Goal: Task Accomplishment & Management: Complete application form

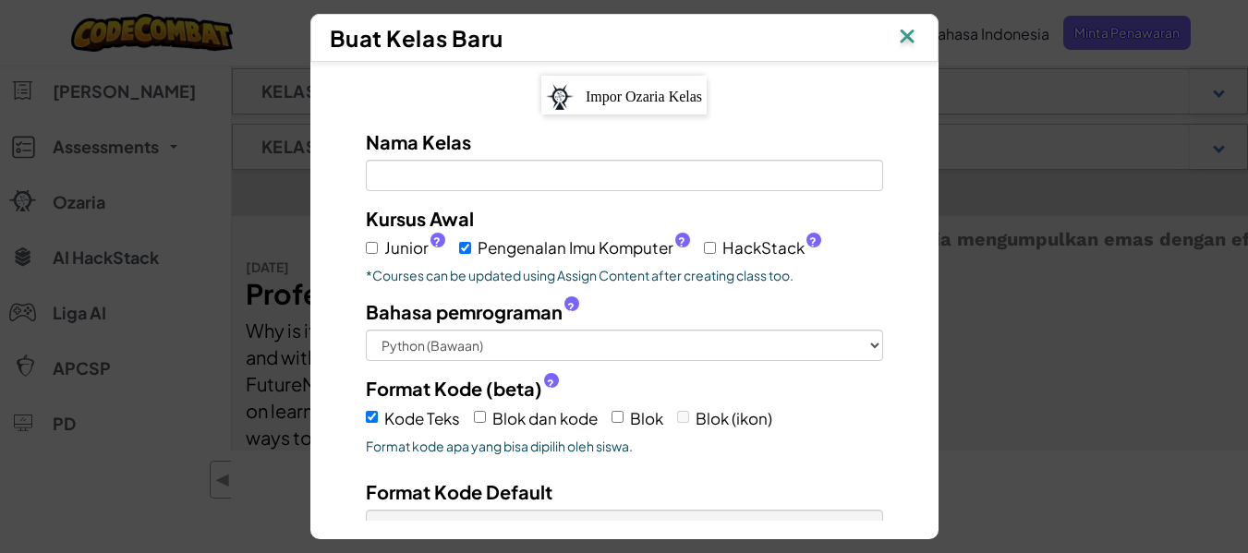
scroll to position [155, 0]
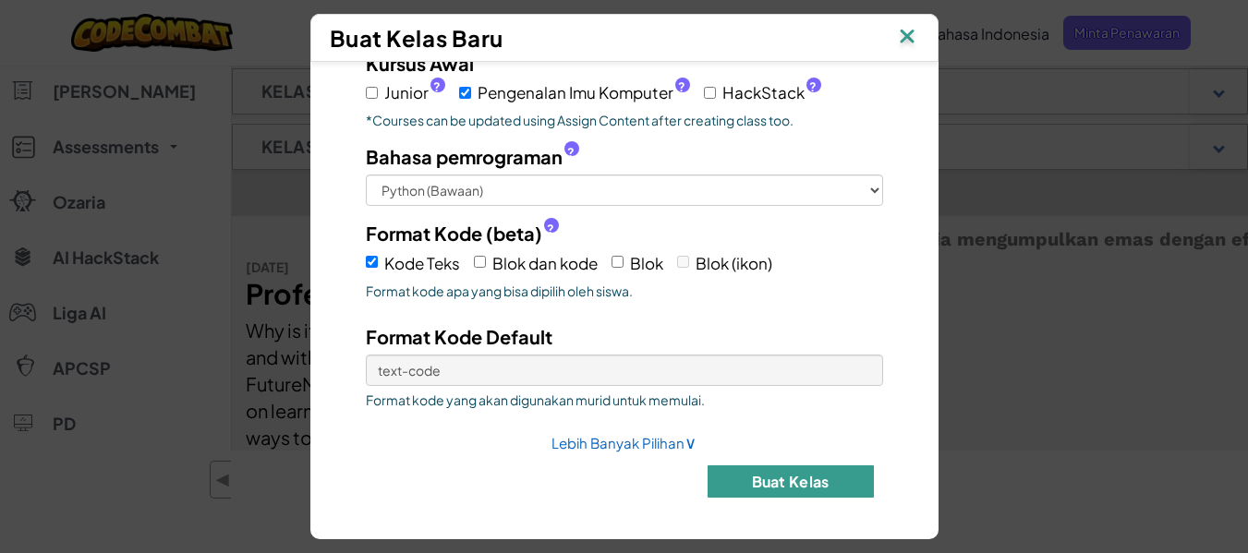
click at [737, 481] on button "Buat Kelas" at bounding box center [791, 482] width 166 height 32
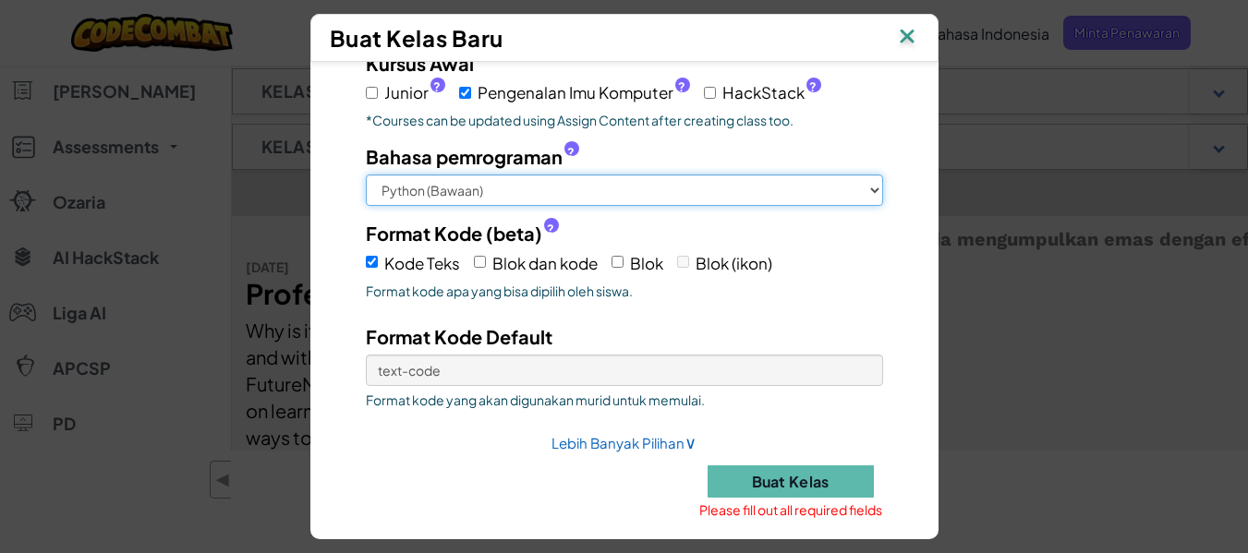
click at [865, 188] on select "Python (Bawaan) JavaScript C++ Java (Eksperimental)" at bounding box center [624, 190] width 517 height 31
click at [366, 175] on select "Python (Bawaan) JavaScript C++ Java (Eksperimental)" at bounding box center [624, 190] width 517 height 31
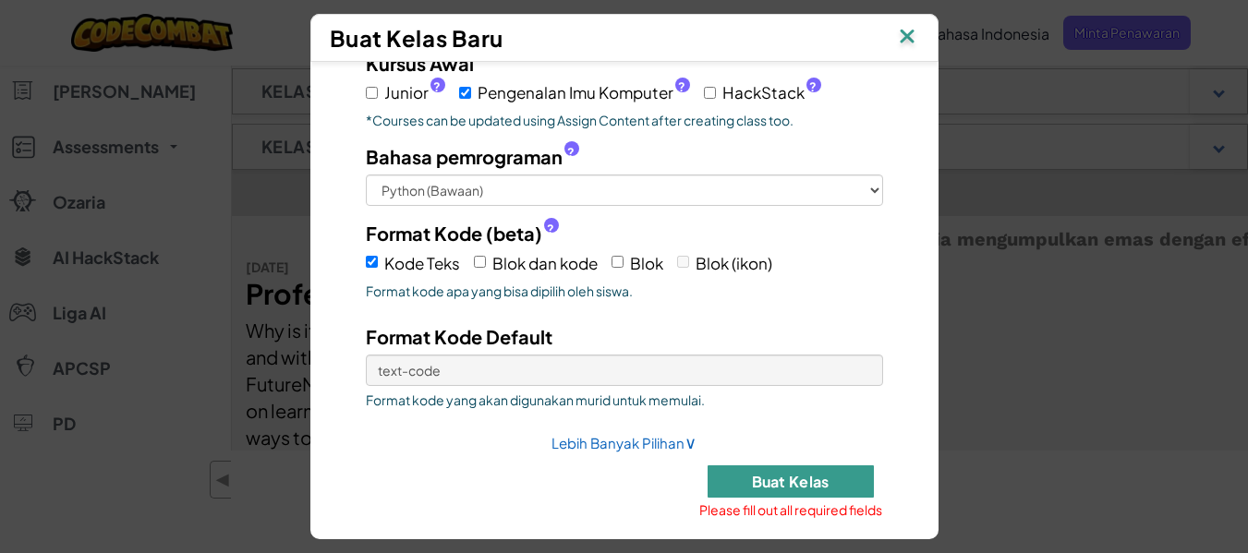
click at [760, 476] on button "Buat Kelas" at bounding box center [791, 482] width 166 height 32
click at [602, 445] on link "Lebih Banyak Pilihan ∨" at bounding box center [624, 443] width 145 height 18
select select
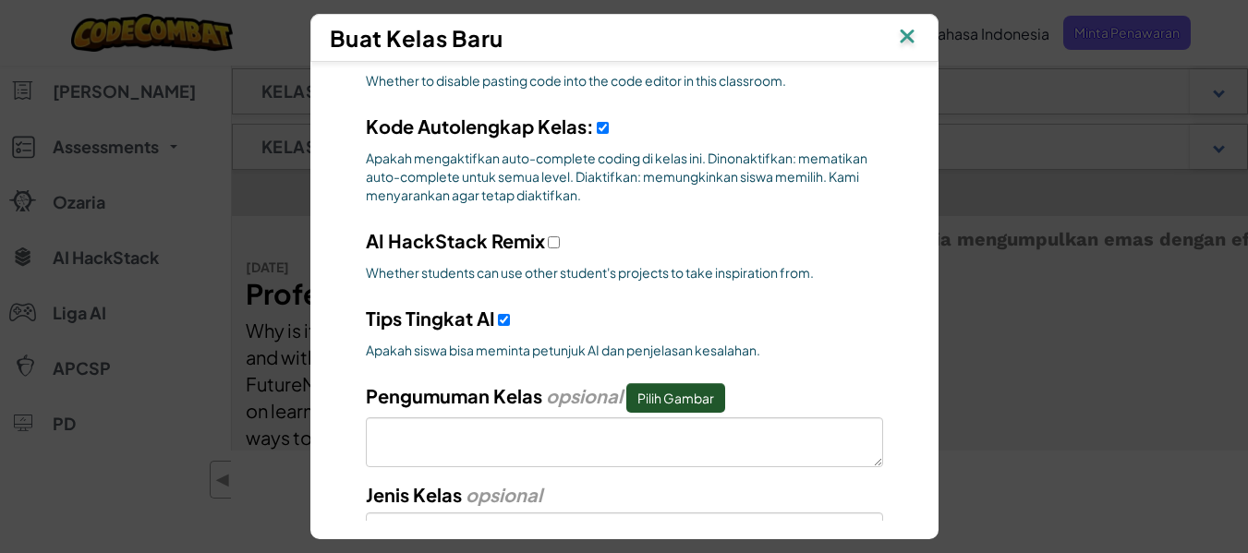
scroll to position [663, 0]
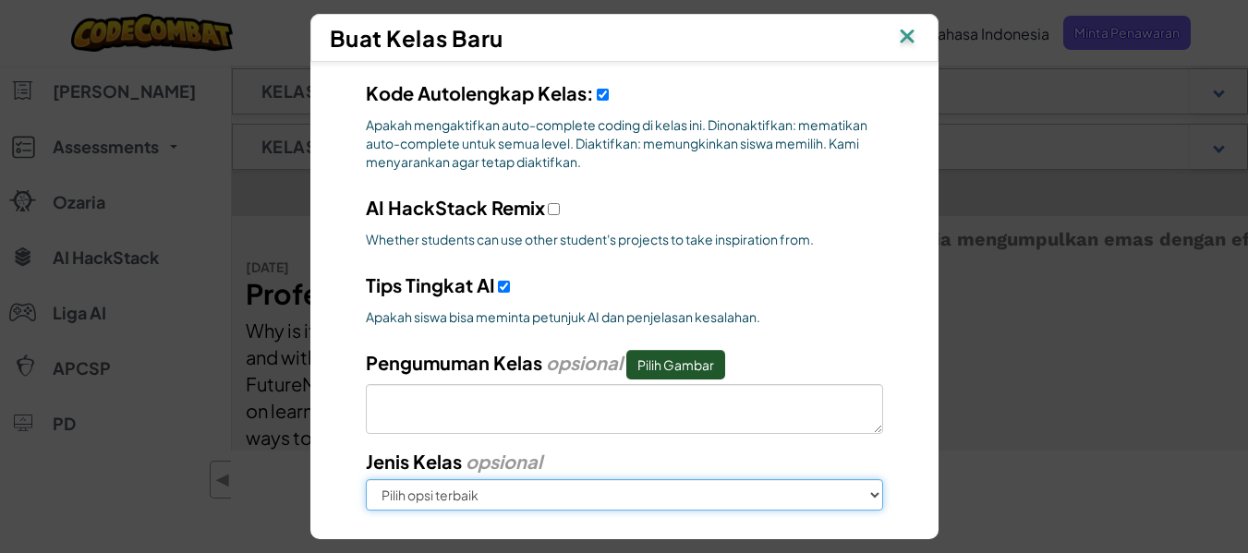
click at [619, 490] on select "Pilih opsi terbaik Di Sekolah Setelah Sekolah Online Perkemahan Sekolah di ruma…" at bounding box center [624, 494] width 517 height 31
select select "in-school"
click at [366, 479] on select "Pilih opsi terbaik Di Sekolah Setelah Sekolah Online Perkemahan Sekolah di ruma…" at bounding box center [624, 494] width 517 height 31
select select
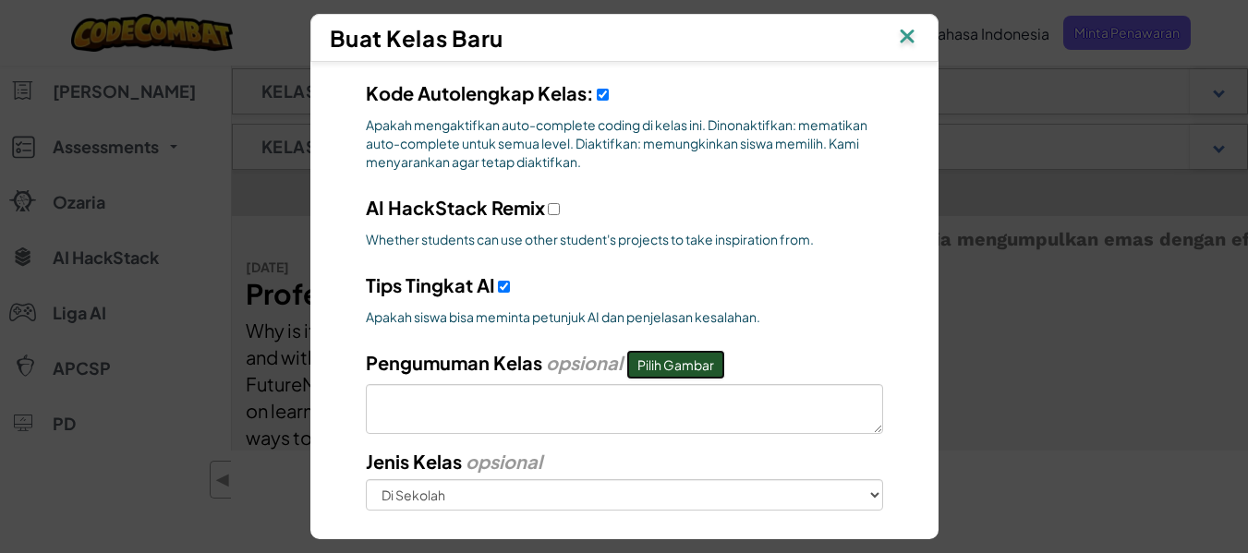
click at [645, 361] on button "Pilih Gambar" at bounding box center [675, 365] width 99 height 30
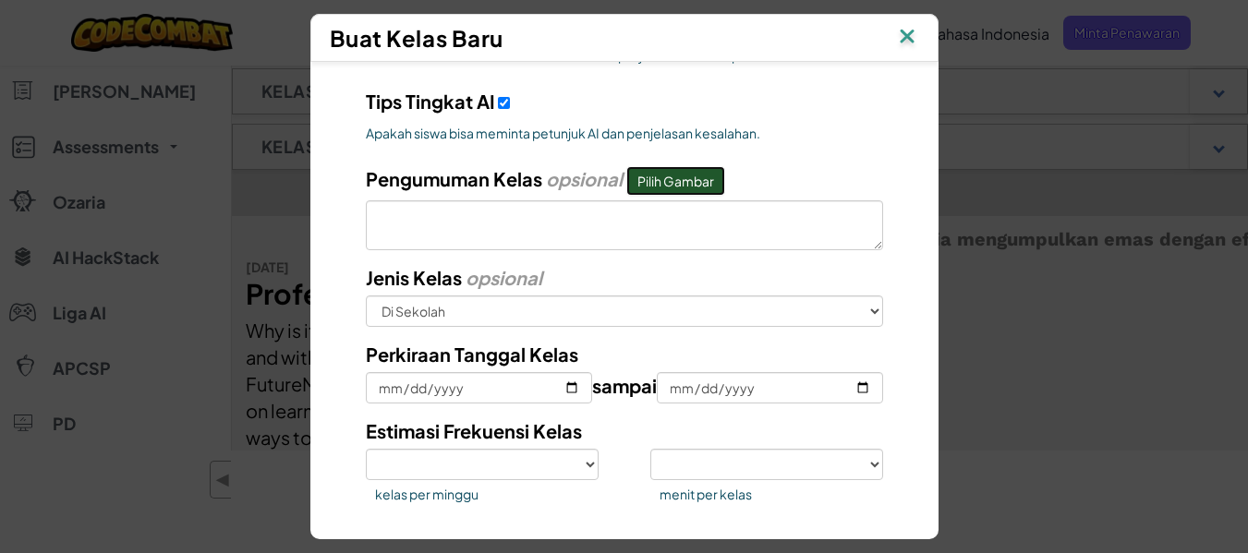
scroll to position [915, 0]
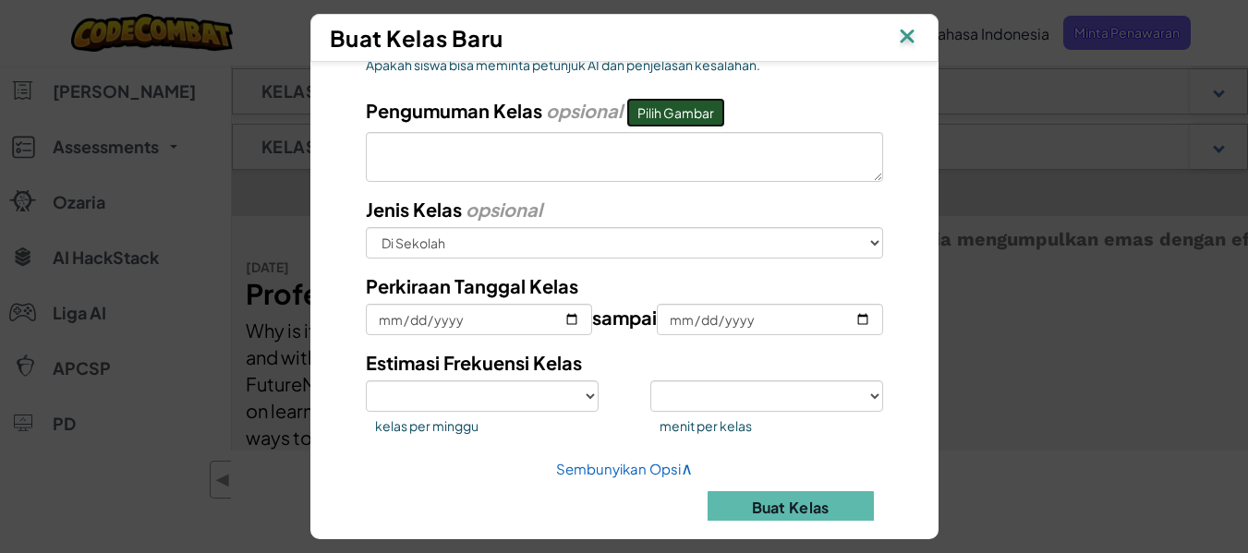
click at [680, 106] on button "Pilih Gambar" at bounding box center [675, 113] width 99 height 30
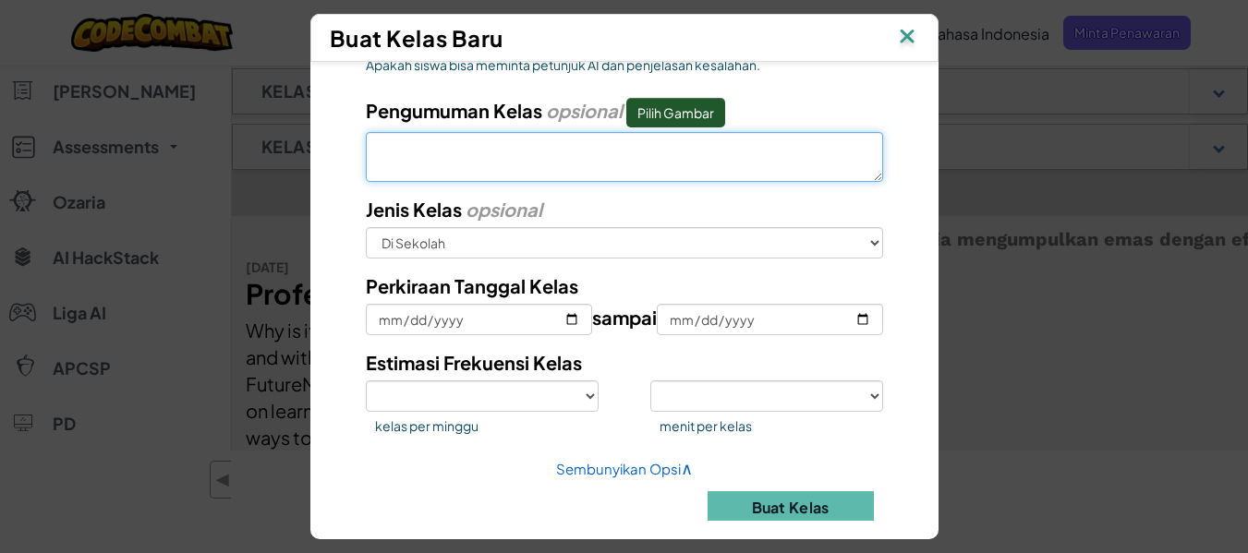
click at [576, 170] on textarea at bounding box center [624, 157] width 517 height 50
type textarea "H"
select select
type textarea "HA"
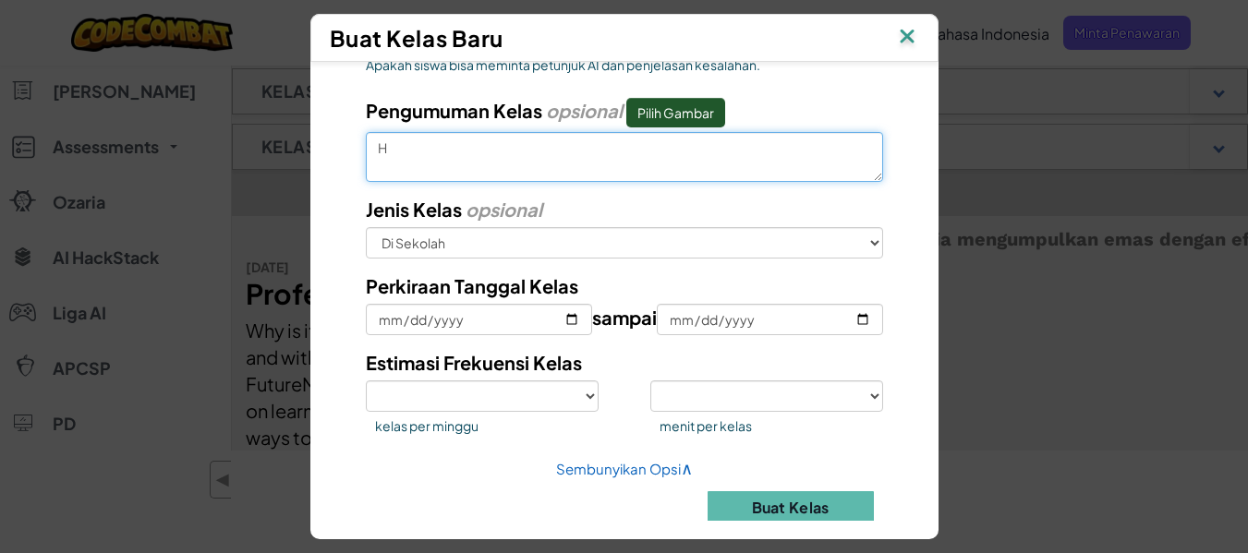
select select
type textarea "HAR"
select select
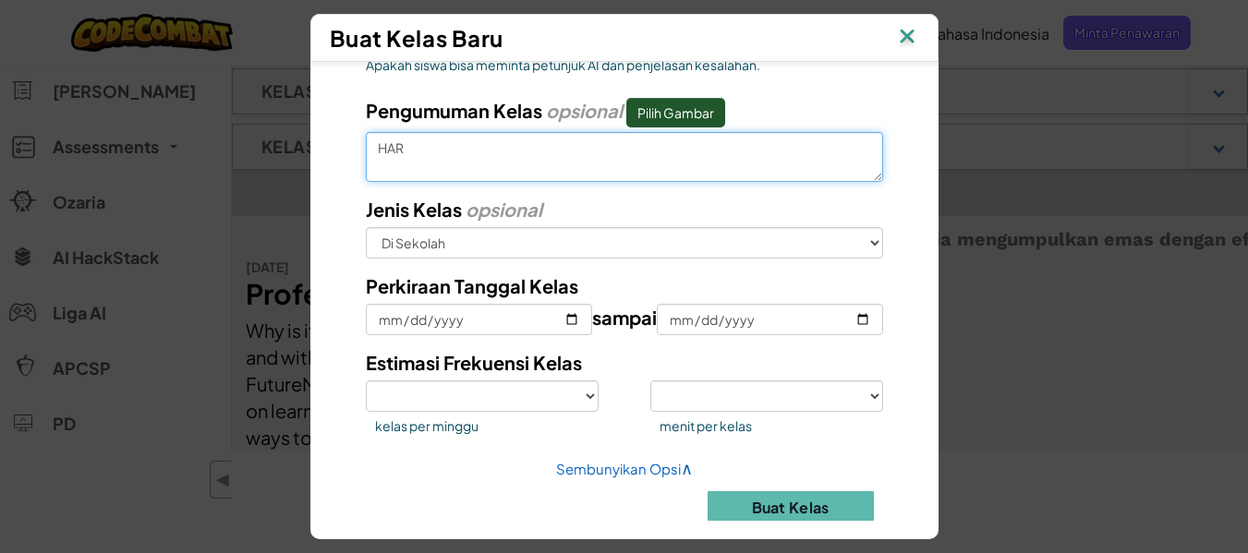
type textarea "HARS"
select select
type textarea "HAR"
select select
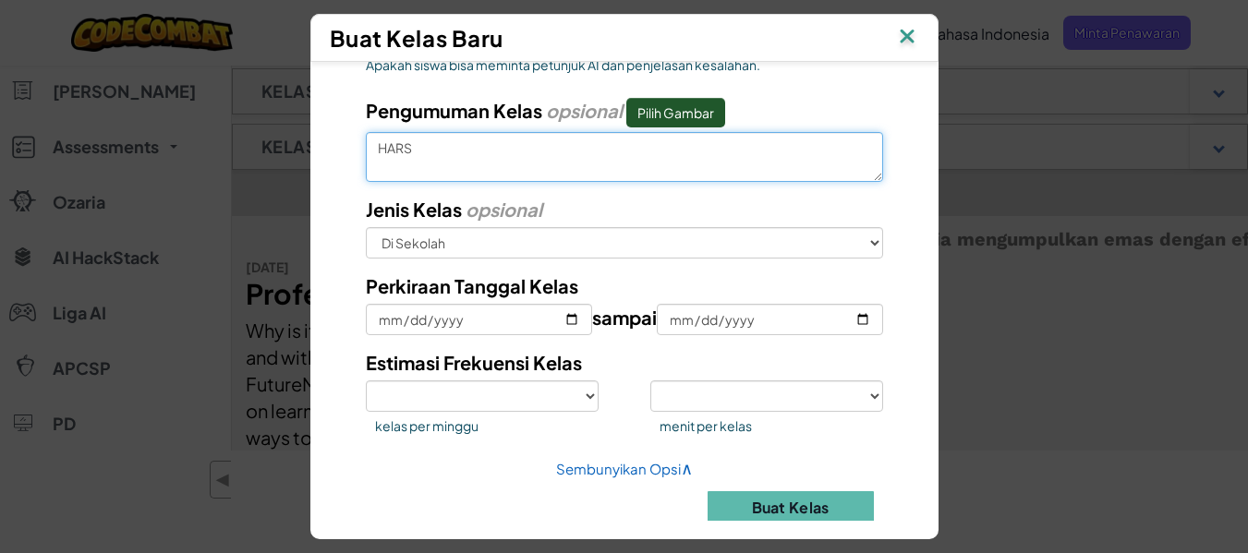
select select
type textarea "HARU"
select select
type textarea "HARUS"
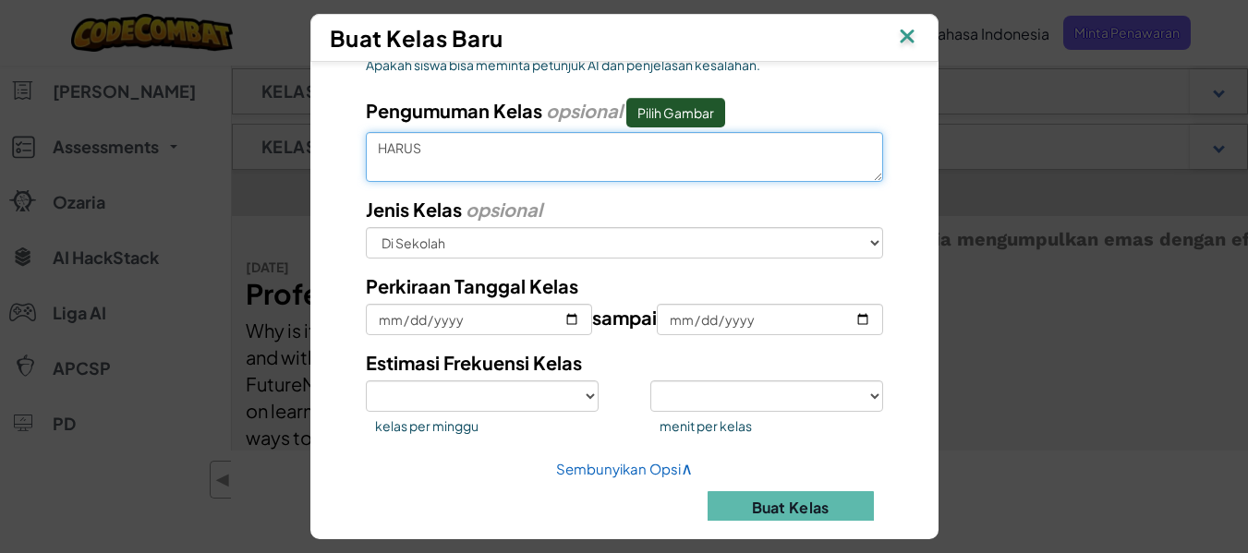
select select
type textarea "HARUS"
select select
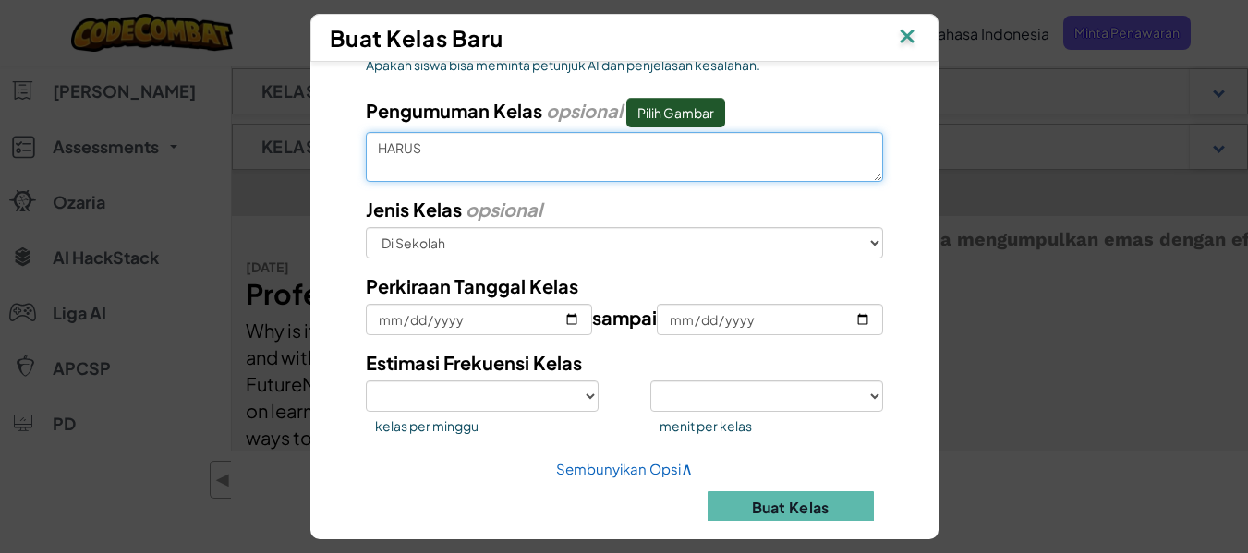
type textarea "HARUS S"
select select
type textarea "HARUS SE"
select select
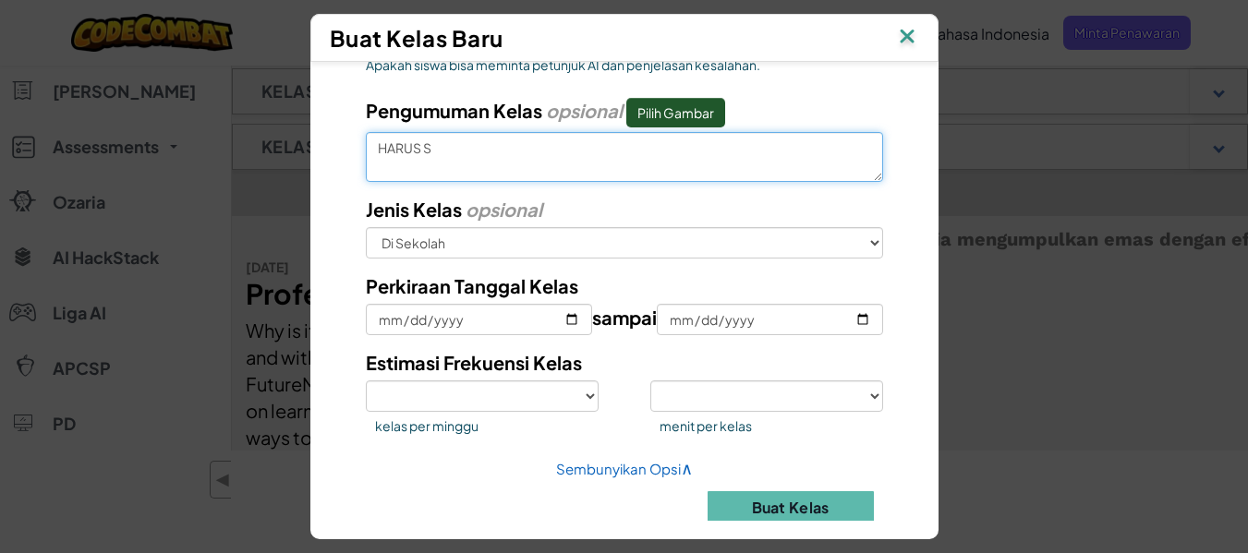
select select
type textarea "HARUS SER"
select select
type textarea "HARUS SERU"
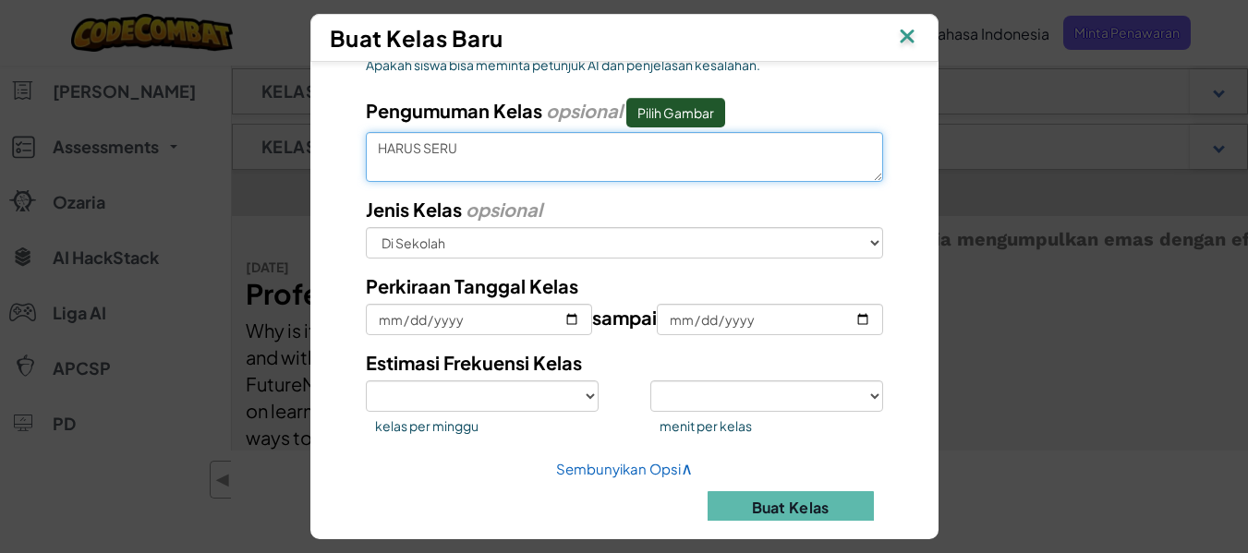
select select
type textarea "HARUS SERU"
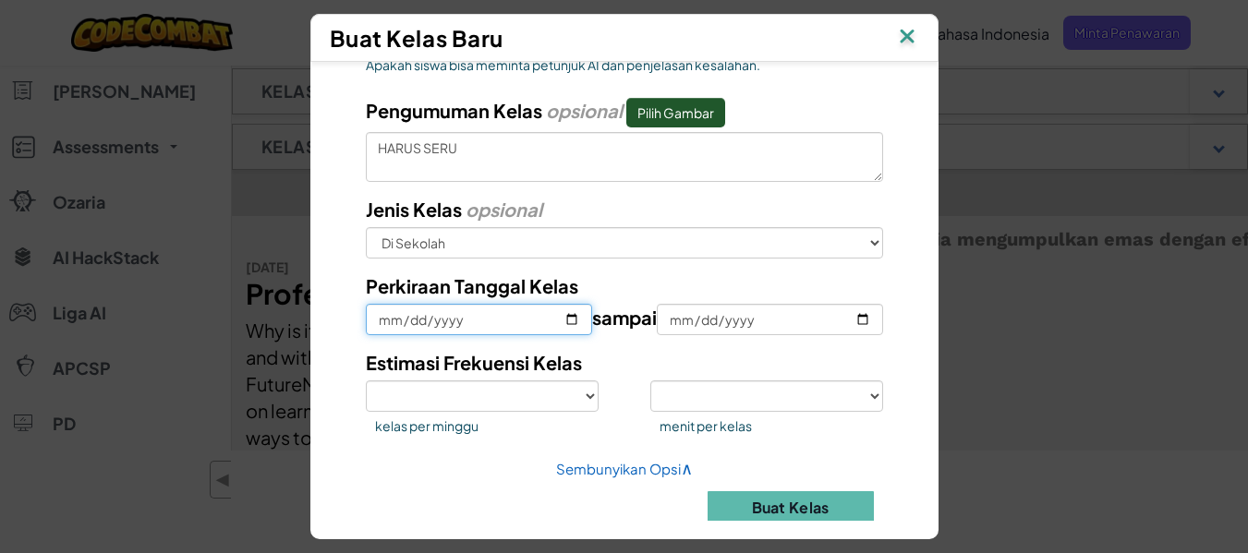
click at [489, 312] on input "Perkiraan Tanggal Kelas" at bounding box center [479, 319] width 226 height 31
type input "0002-09-04"
select select
type input "0020-09-04"
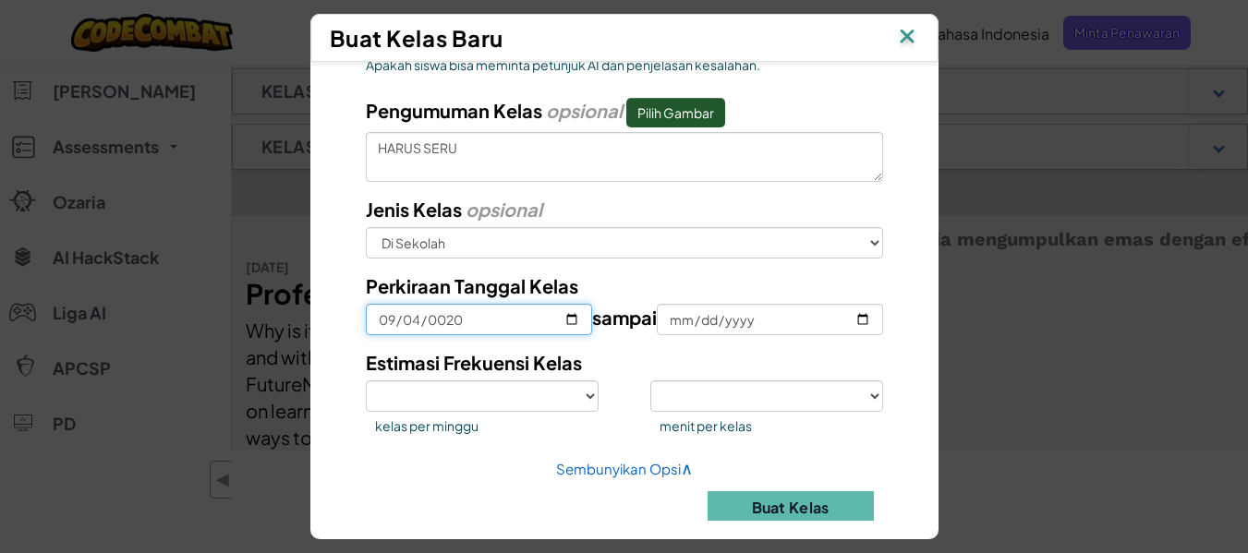
select select
type input "0202-09-04"
select select
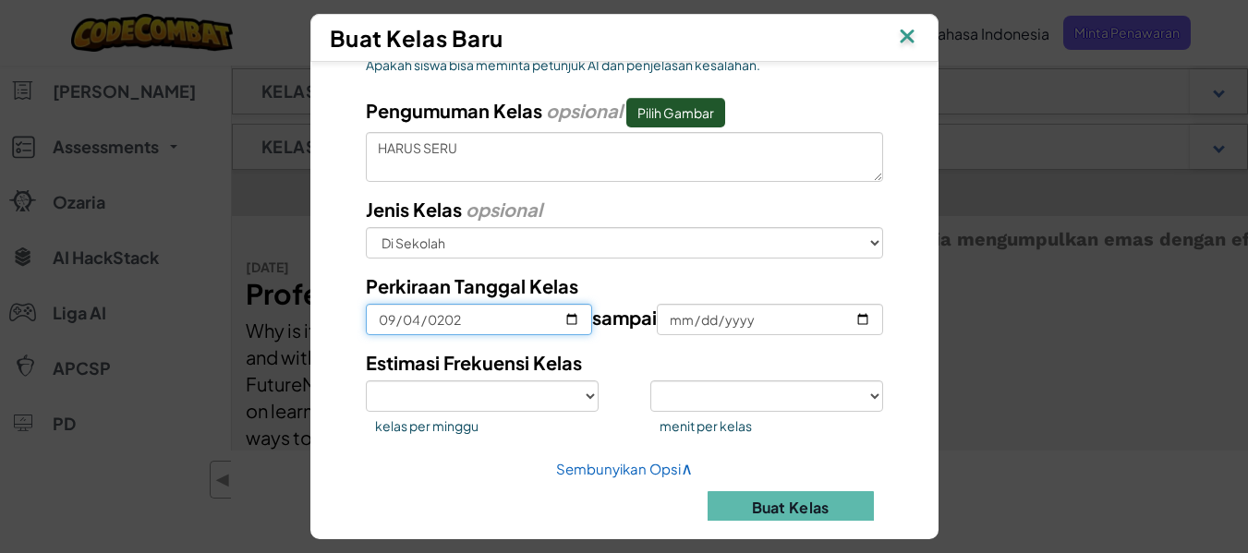
type input "[DATE]"
select select
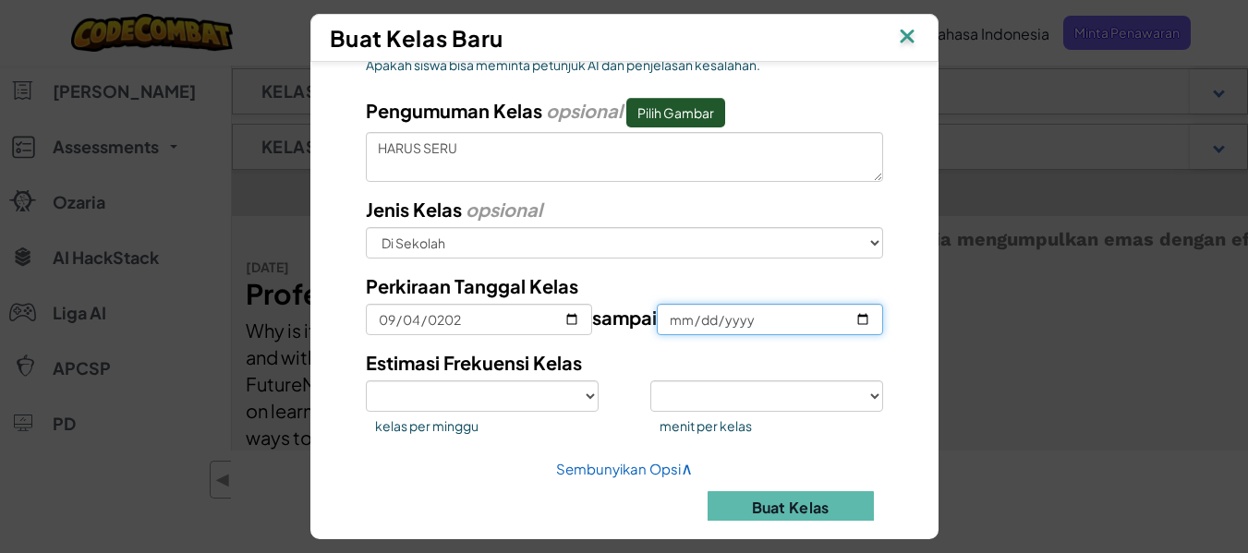
click at [712, 314] on input "sampai" at bounding box center [770, 319] width 226 height 31
click at [670, 315] on input "sampai" at bounding box center [770, 319] width 226 height 31
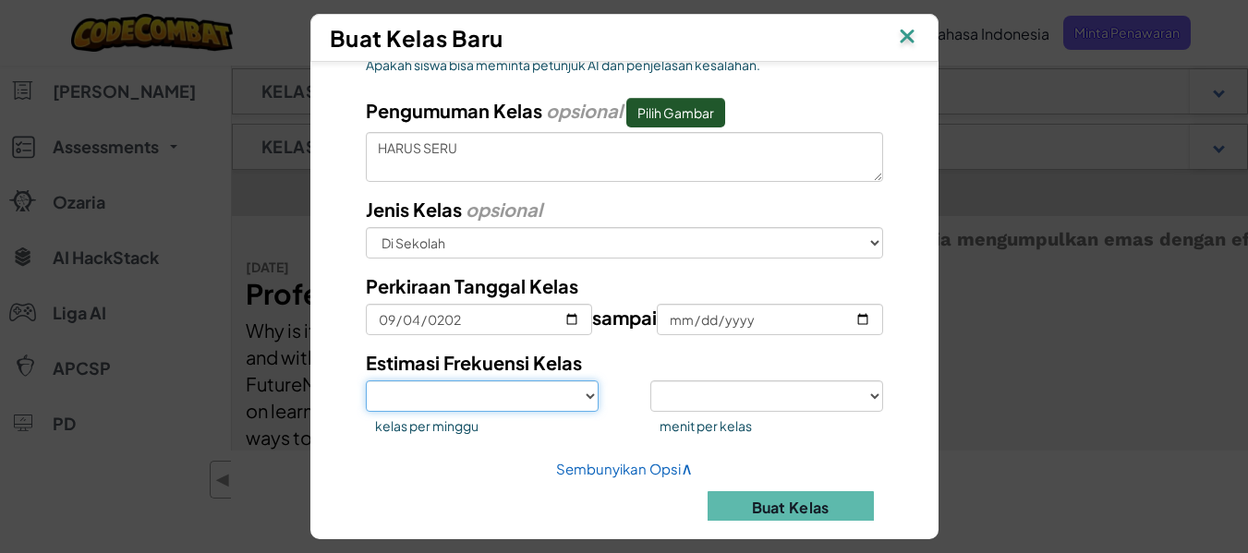
click at [581, 394] on select "1 2 3 4 5" at bounding box center [482, 396] width 233 height 31
select select "5"
click at [366, 381] on select "1 2 3 4 5" at bounding box center [482, 396] width 233 height 31
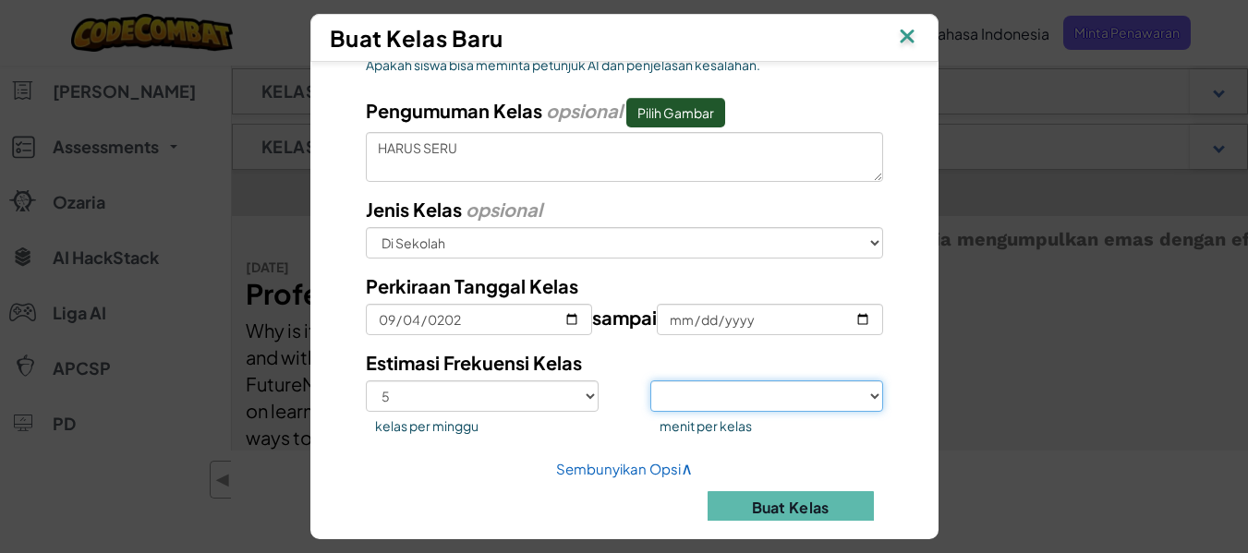
click at [848, 394] on select "<30 30 50 75 >75" at bounding box center [766, 396] width 233 height 31
select select "50"
click at [650, 381] on select "<30 30 50 75 >75" at bounding box center [766, 396] width 233 height 31
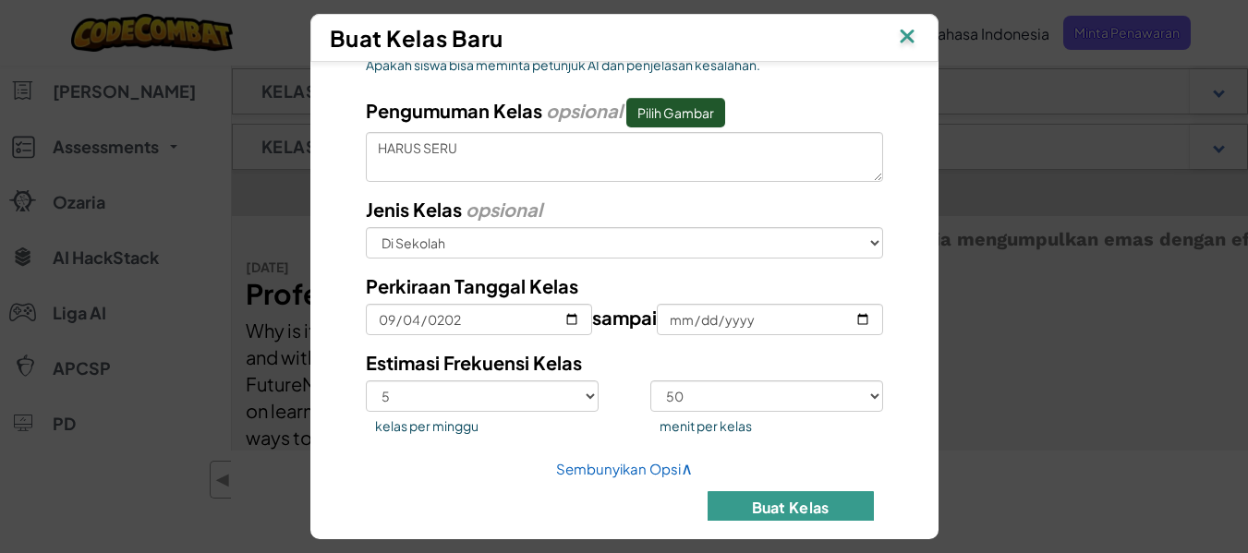
click at [743, 506] on button "Buat Kelas" at bounding box center [791, 507] width 166 height 32
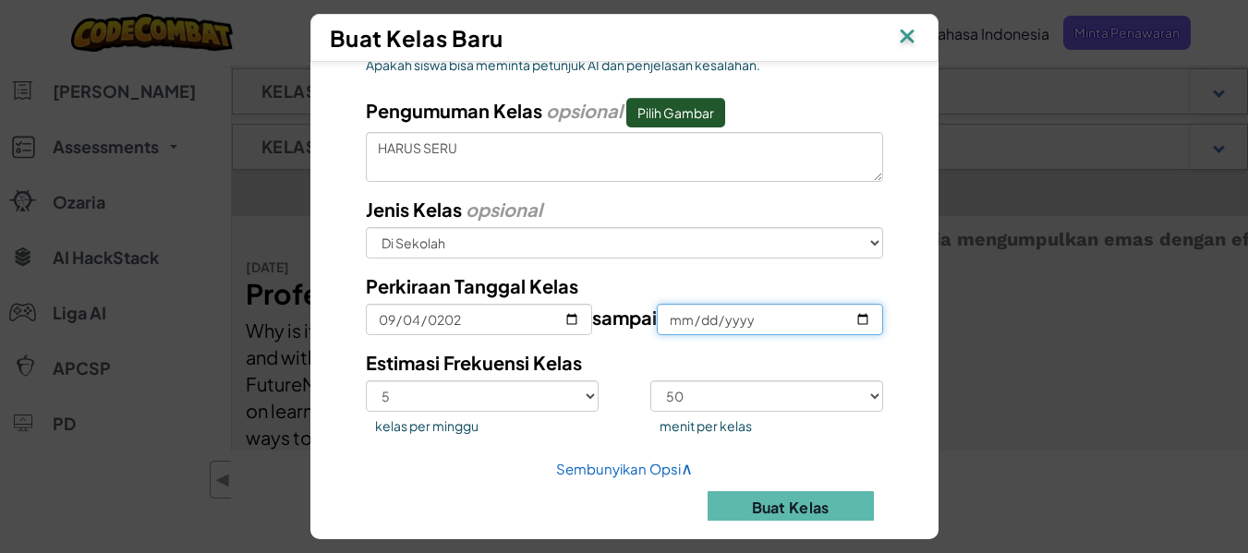
click at [742, 320] on input "sampai" at bounding box center [770, 319] width 226 height 31
type input "[DATE]"
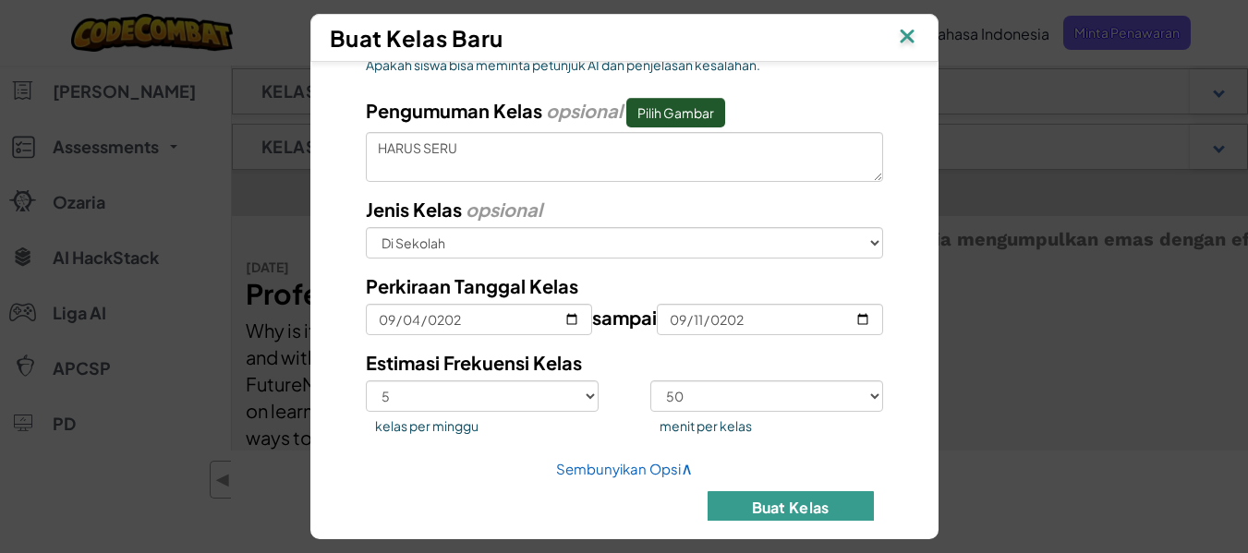
click at [746, 497] on button "Buat Kelas" at bounding box center [791, 507] width 166 height 32
click at [748, 509] on button "Buat Kelas" at bounding box center [791, 507] width 166 height 32
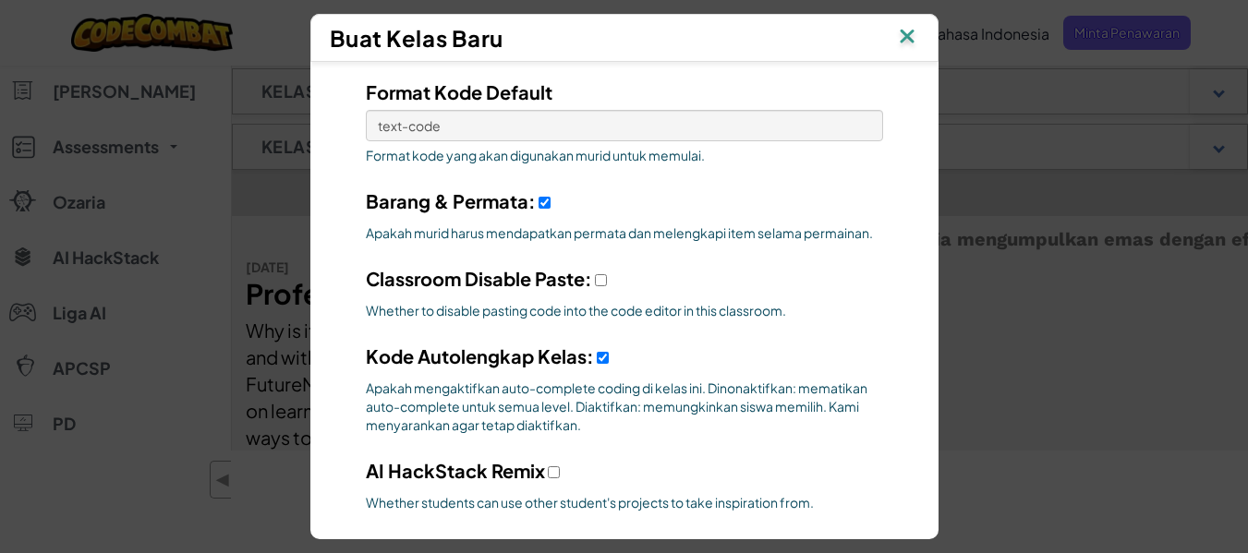
scroll to position [398, 0]
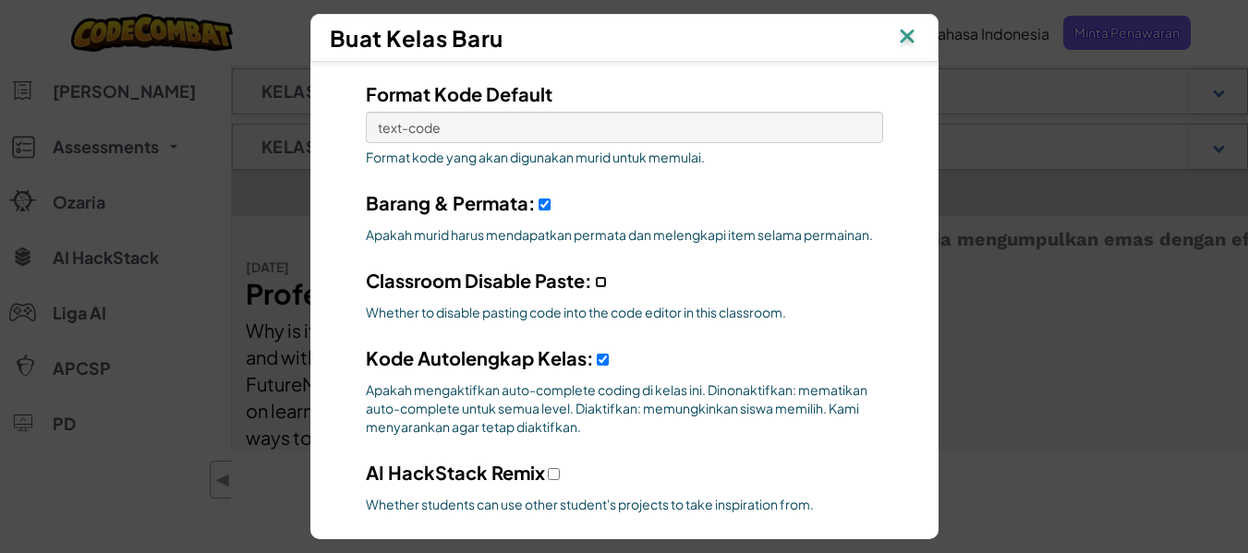
click at [595, 284] on input "Classroom Disable Paste:" at bounding box center [601, 282] width 12 height 12
checkbox input "true"
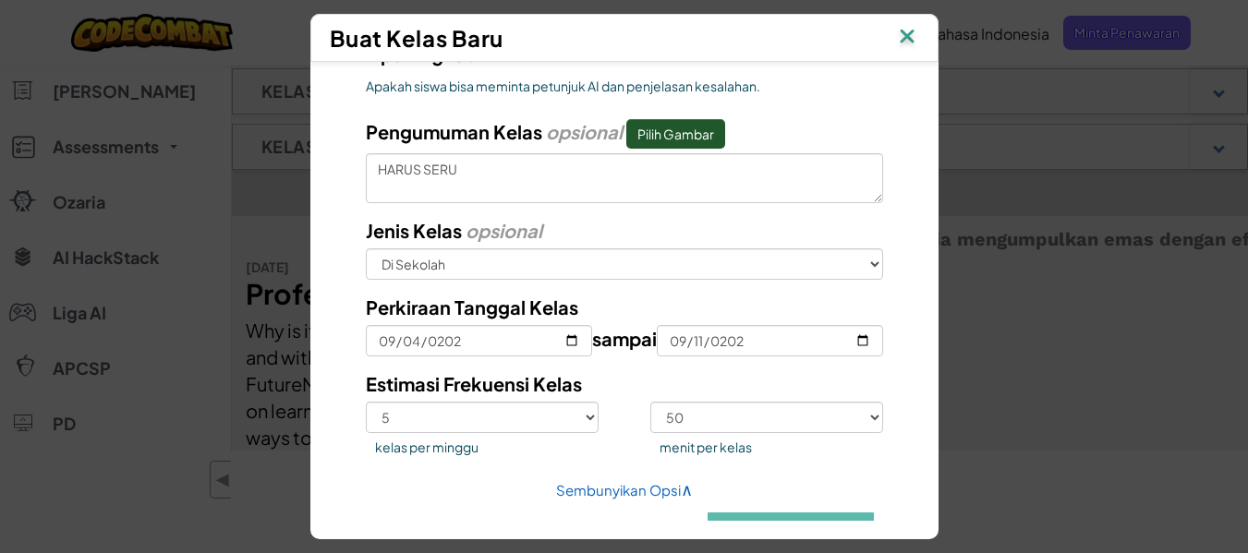
scroll to position [961, 0]
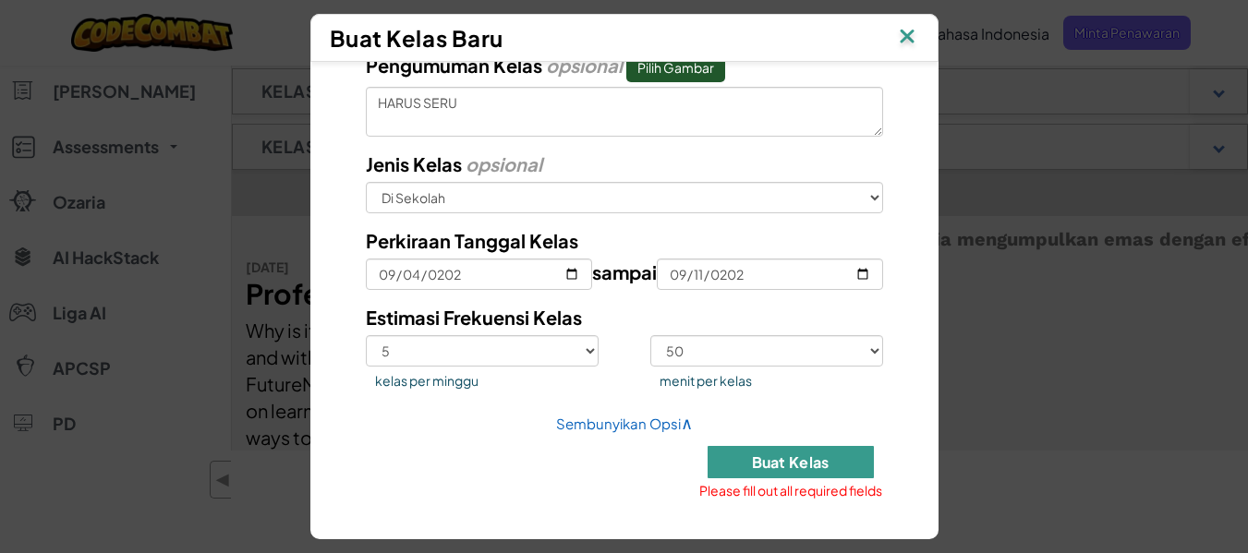
click at [780, 468] on button "Buat Kelas" at bounding box center [791, 462] width 166 height 32
click at [776, 464] on button "Buat Kelas" at bounding box center [791, 462] width 166 height 32
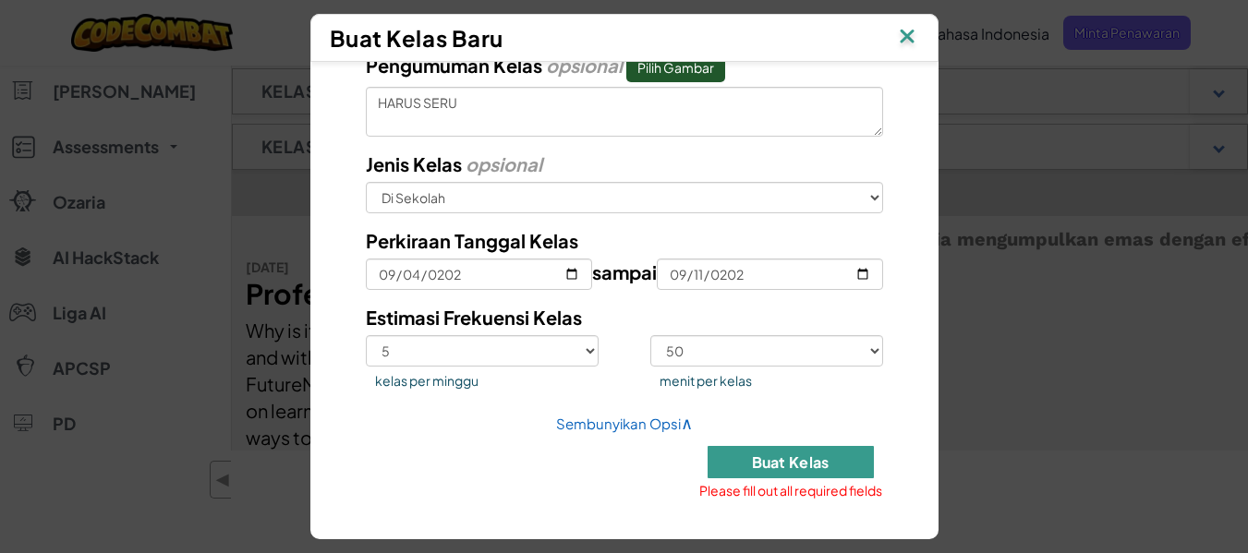
click at [776, 464] on button "Buat Kelas" at bounding box center [791, 462] width 166 height 32
click at [911, 46] on img at bounding box center [907, 38] width 24 height 28
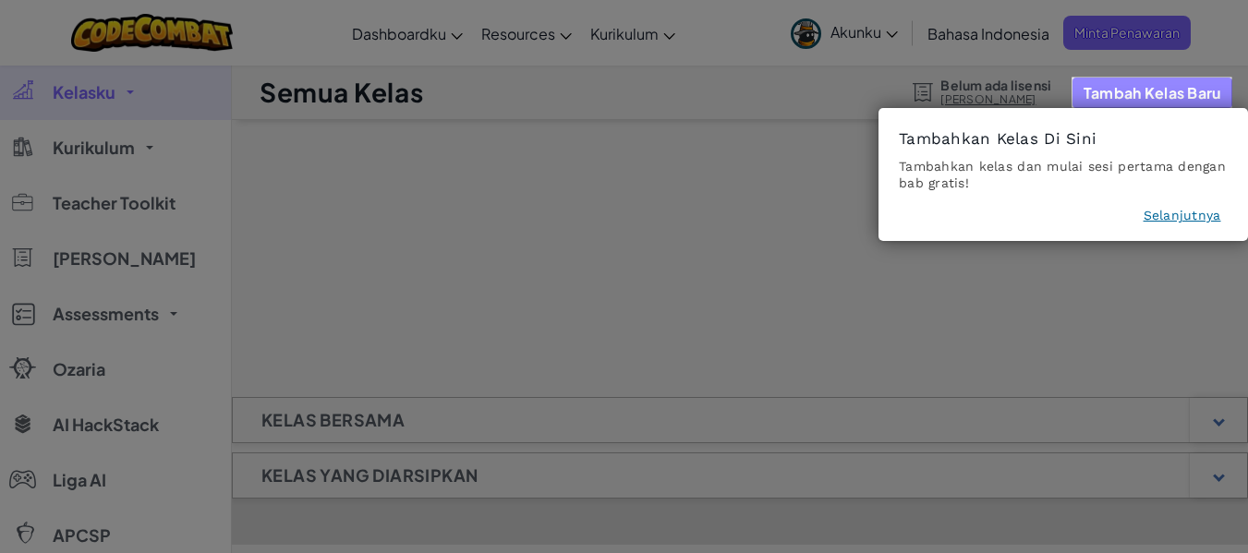
click at [1142, 99] on button "Tambah Kelas Baru" at bounding box center [1153, 93] width 160 height 30
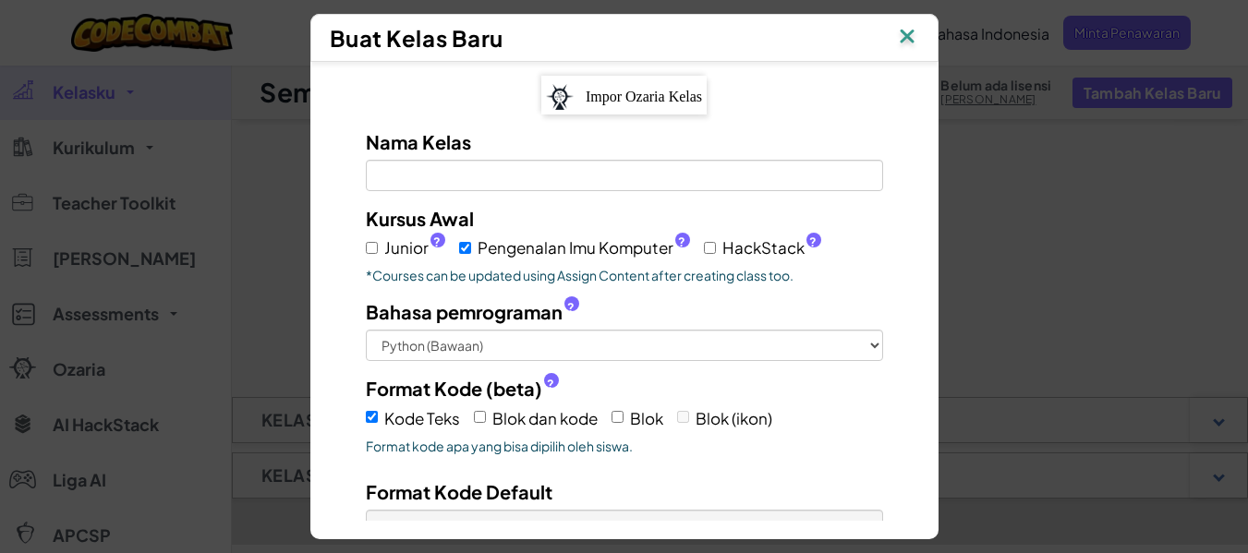
click at [919, 32] on img at bounding box center [907, 38] width 24 height 28
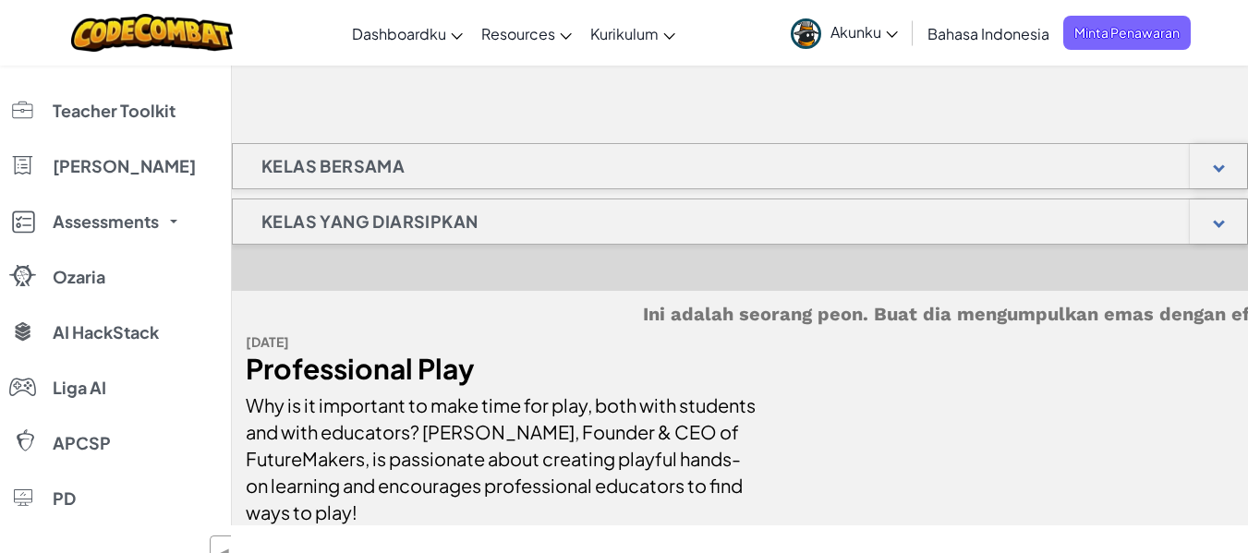
scroll to position [265, 0]
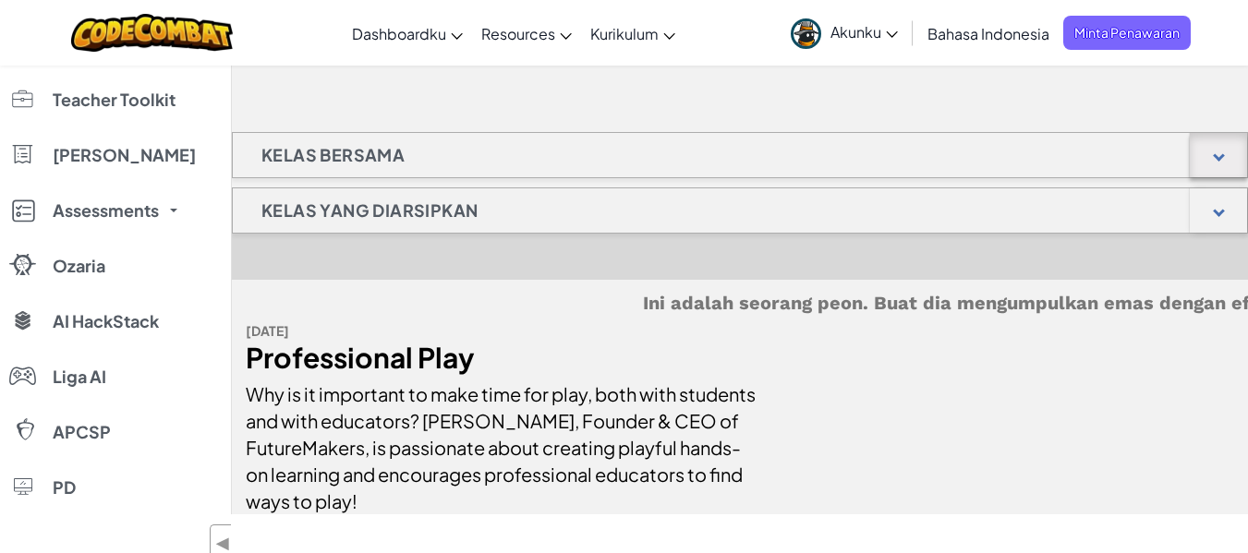
click at [1225, 155] on div at bounding box center [1219, 156] width 12 height 12
click at [1218, 154] on div at bounding box center [1219, 156] width 12 height 12
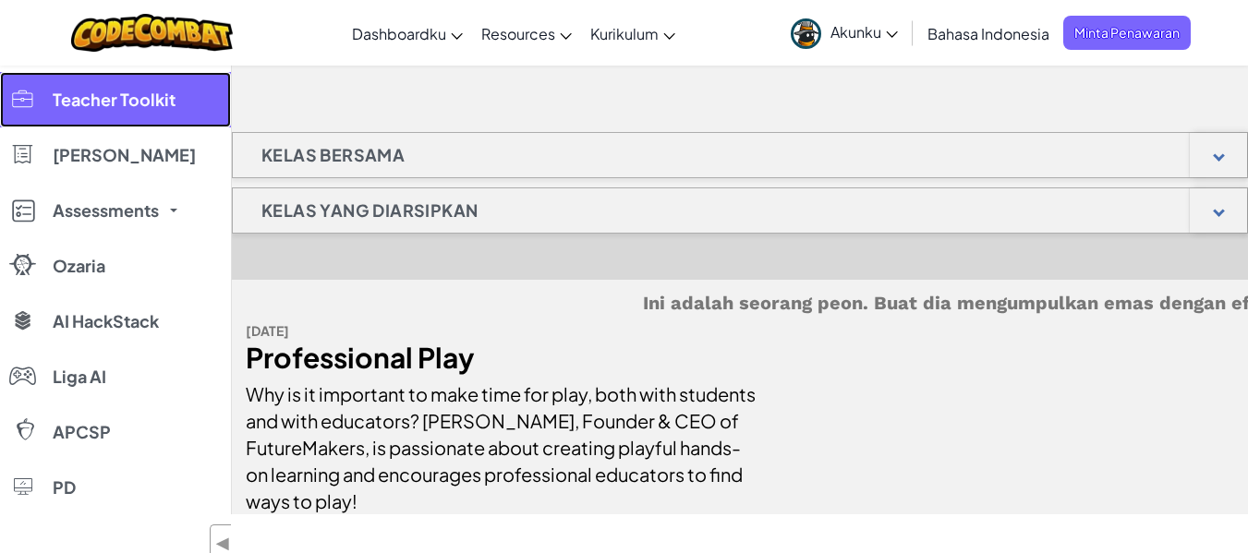
click at [122, 91] on span "Teacher Toolkit" at bounding box center [114, 99] width 123 height 17
